Goal: Task Accomplishment & Management: Manage account settings

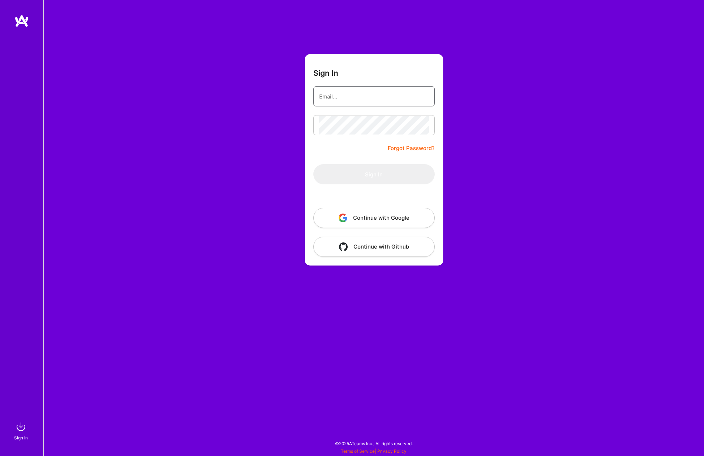
type input "JimRMooney@gmail.com"
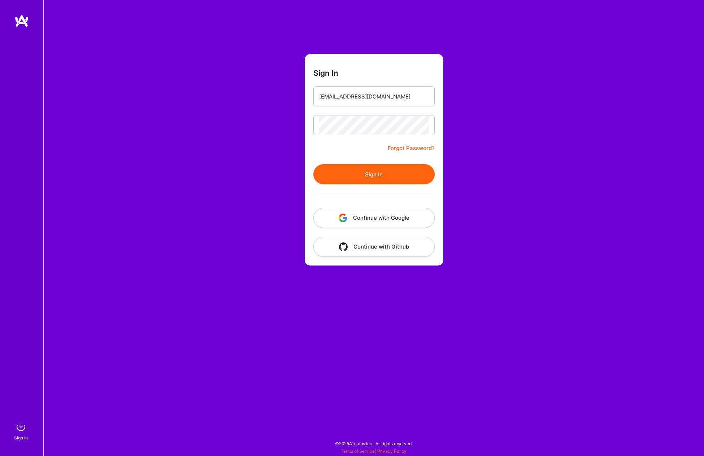
click at [376, 175] on button "Sign In" at bounding box center [373, 174] width 121 height 20
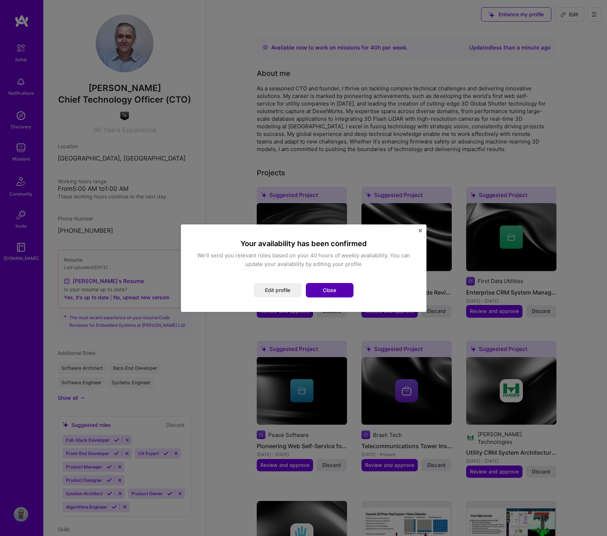
click at [339, 290] on button "Close" at bounding box center [330, 290] width 48 height 14
